Goal: Find specific page/section: Find specific page/section

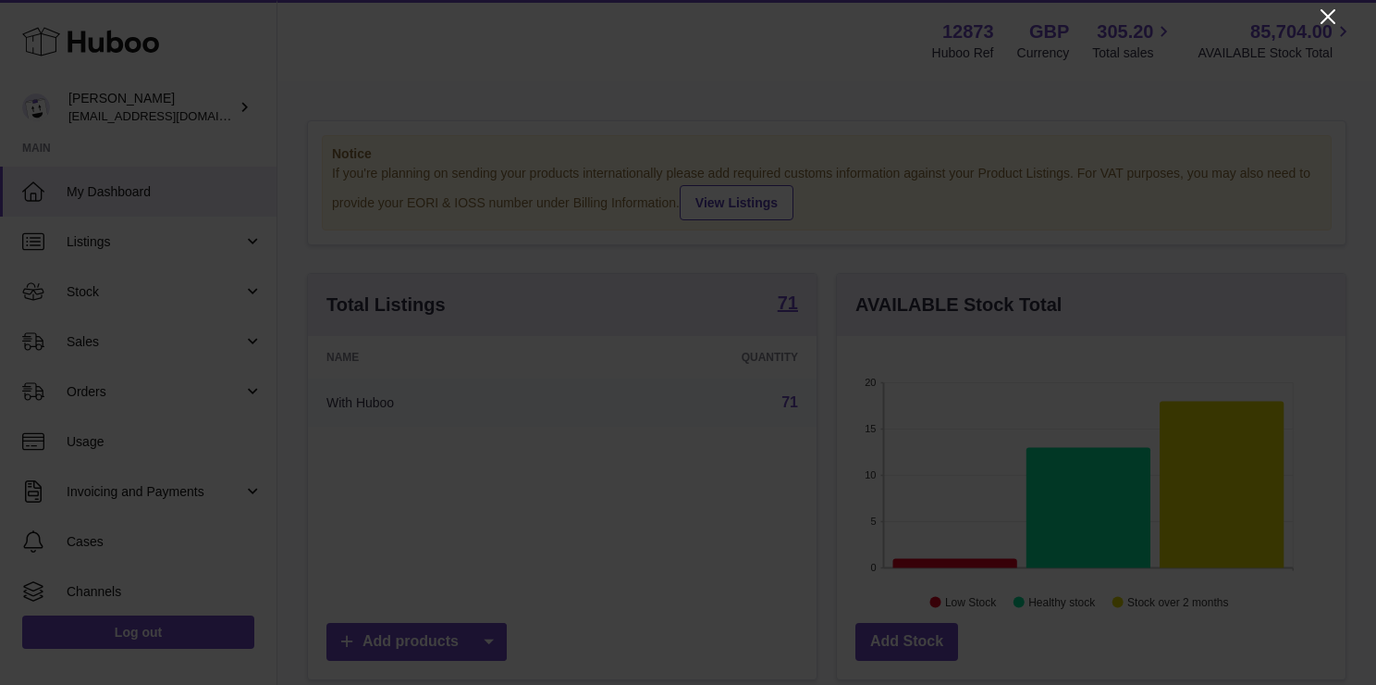
click at [1327, 13] on icon "Close" at bounding box center [1328, 17] width 22 height 22
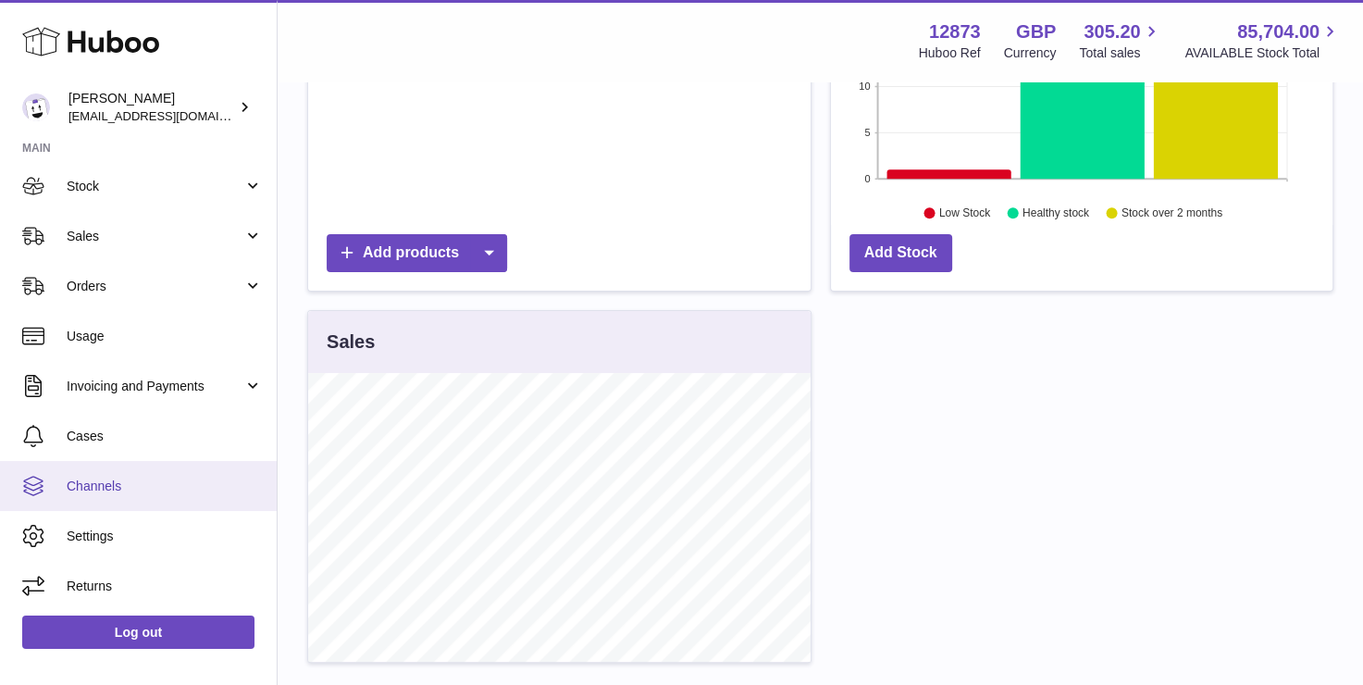
scroll to position [463, 0]
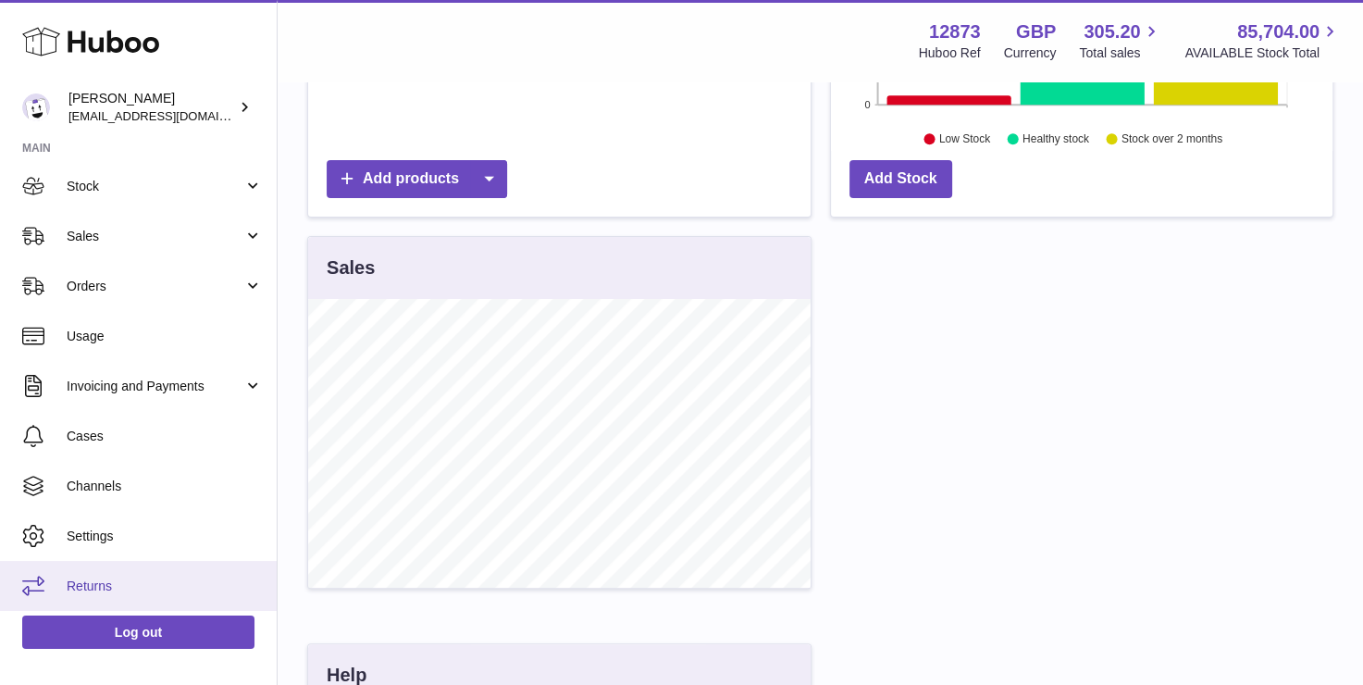
click at [95, 581] on span "Returns" at bounding box center [165, 586] width 196 height 18
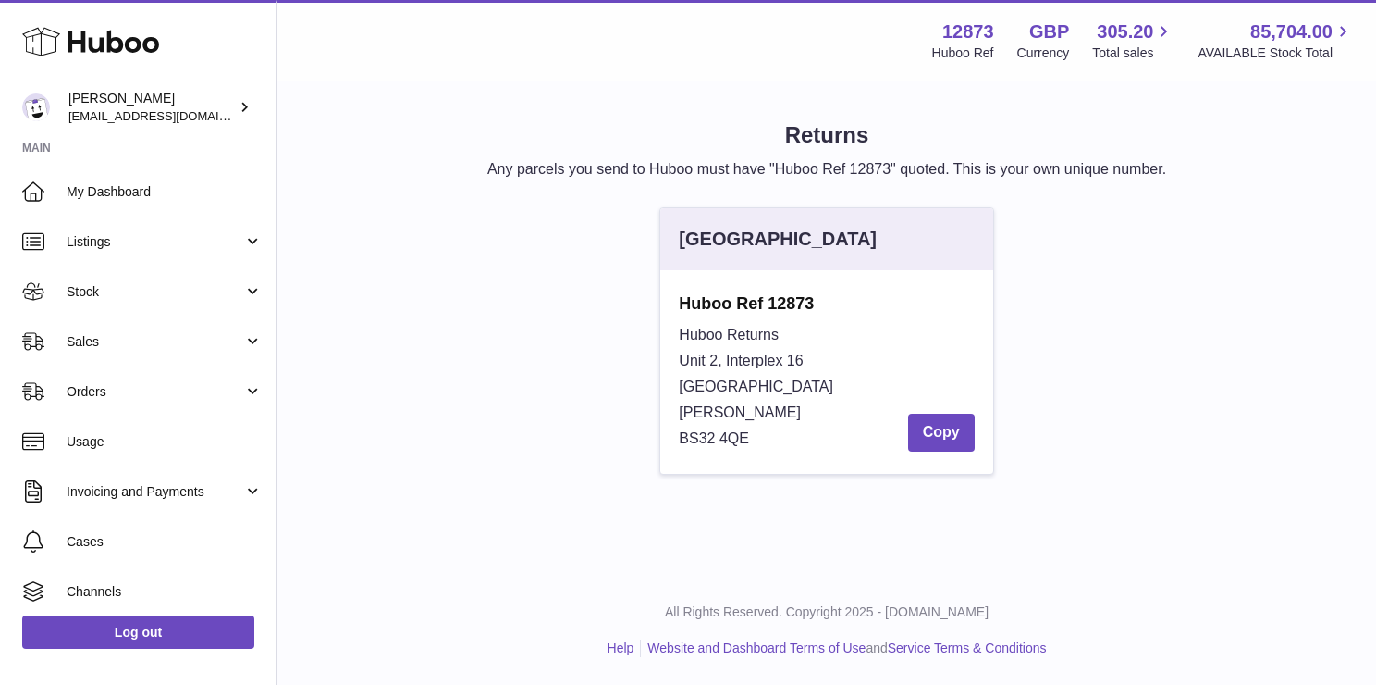
drag, startPoint x: 673, startPoint y: 329, endPoint x: 762, endPoint y: 432, distance: 135.8
click at [762, 432] on div "Huboo Ref 12873 [STREET_ADDRESS][PERSON_NAME] Copy" at bounding box center [826, 372] width 332 height 204
copy div "Huboo Returns Unit 2, Interplex [STREET_ADDRESS][PERSON_NAME]"
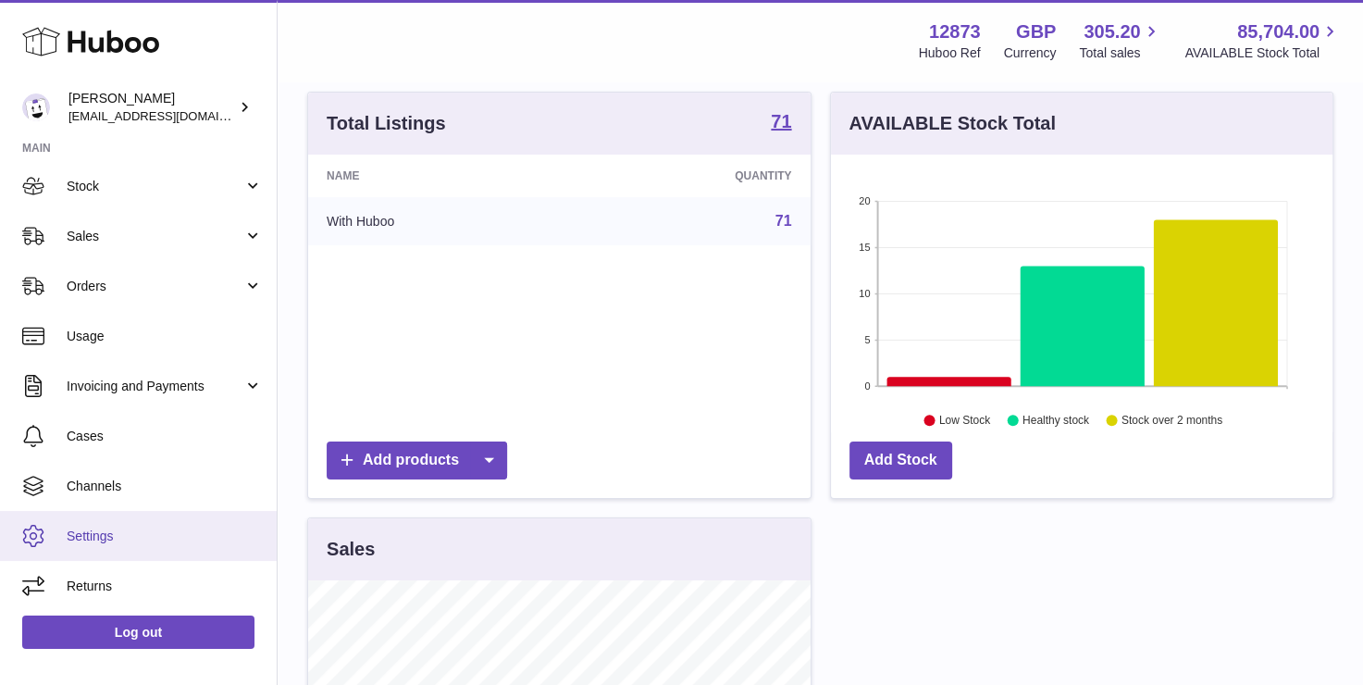
scroll to position [278, 0]
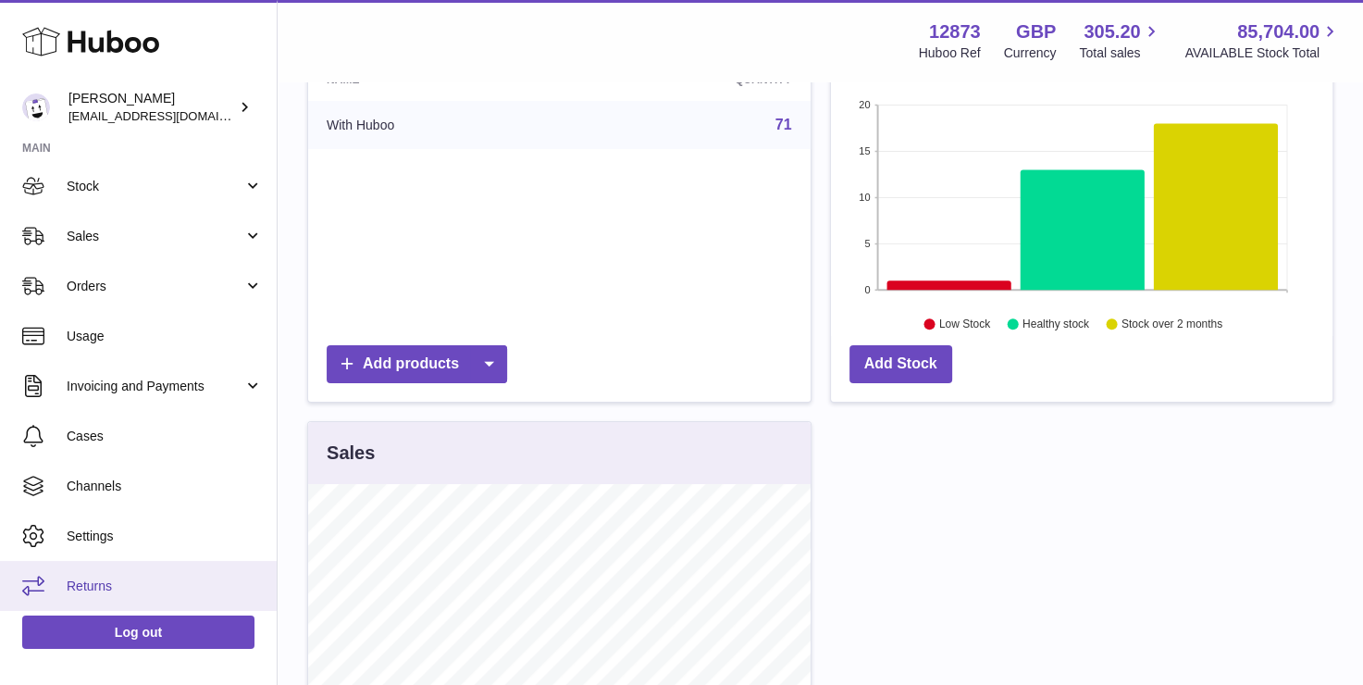
click at [118, 582] on span "Returns" at bounding box center [165, 586] width 196 height 18
